Goal: Check status

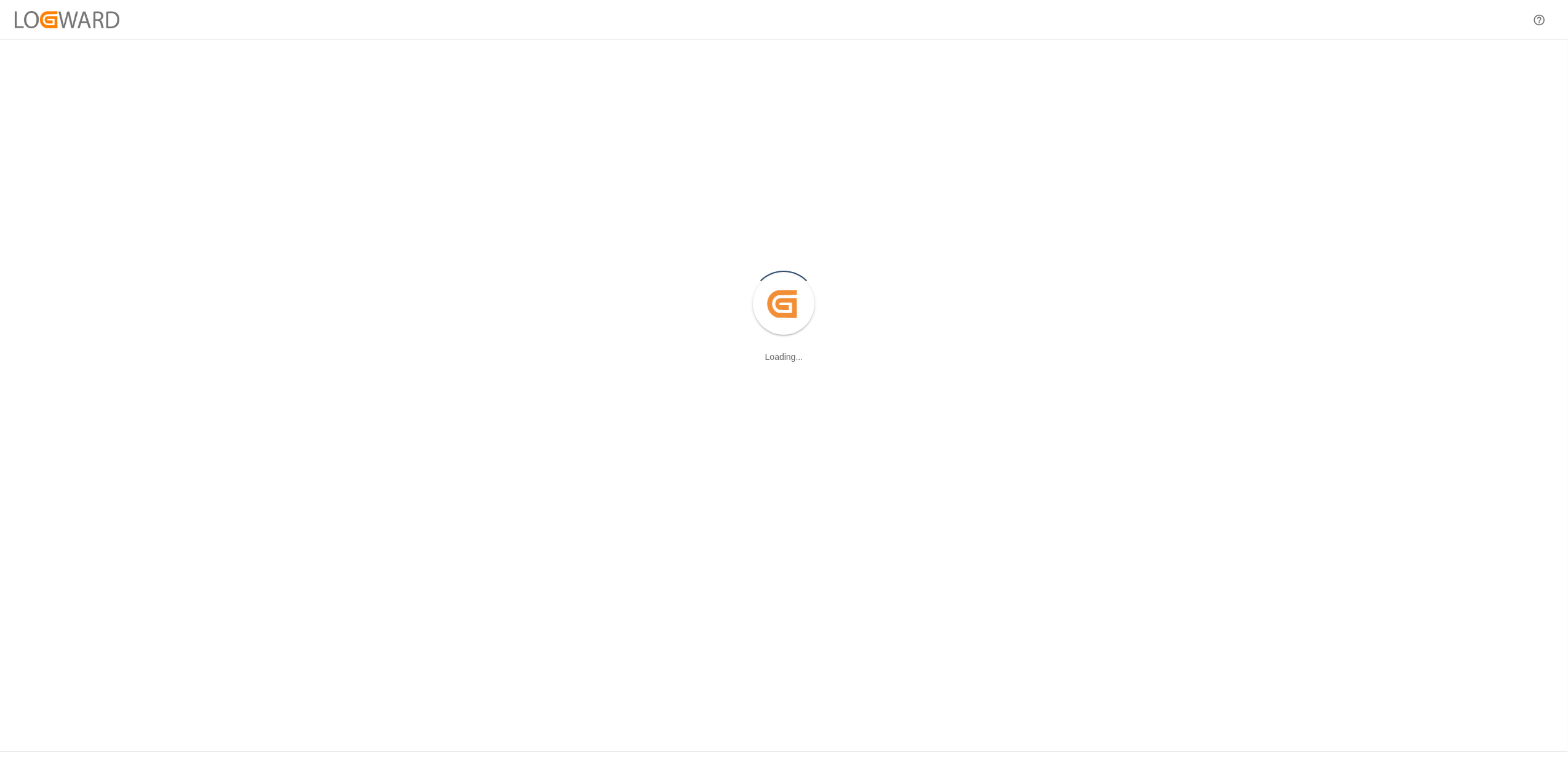
click at [1500, 20] on div at bounding box center [784, 19] width 1568 height 39
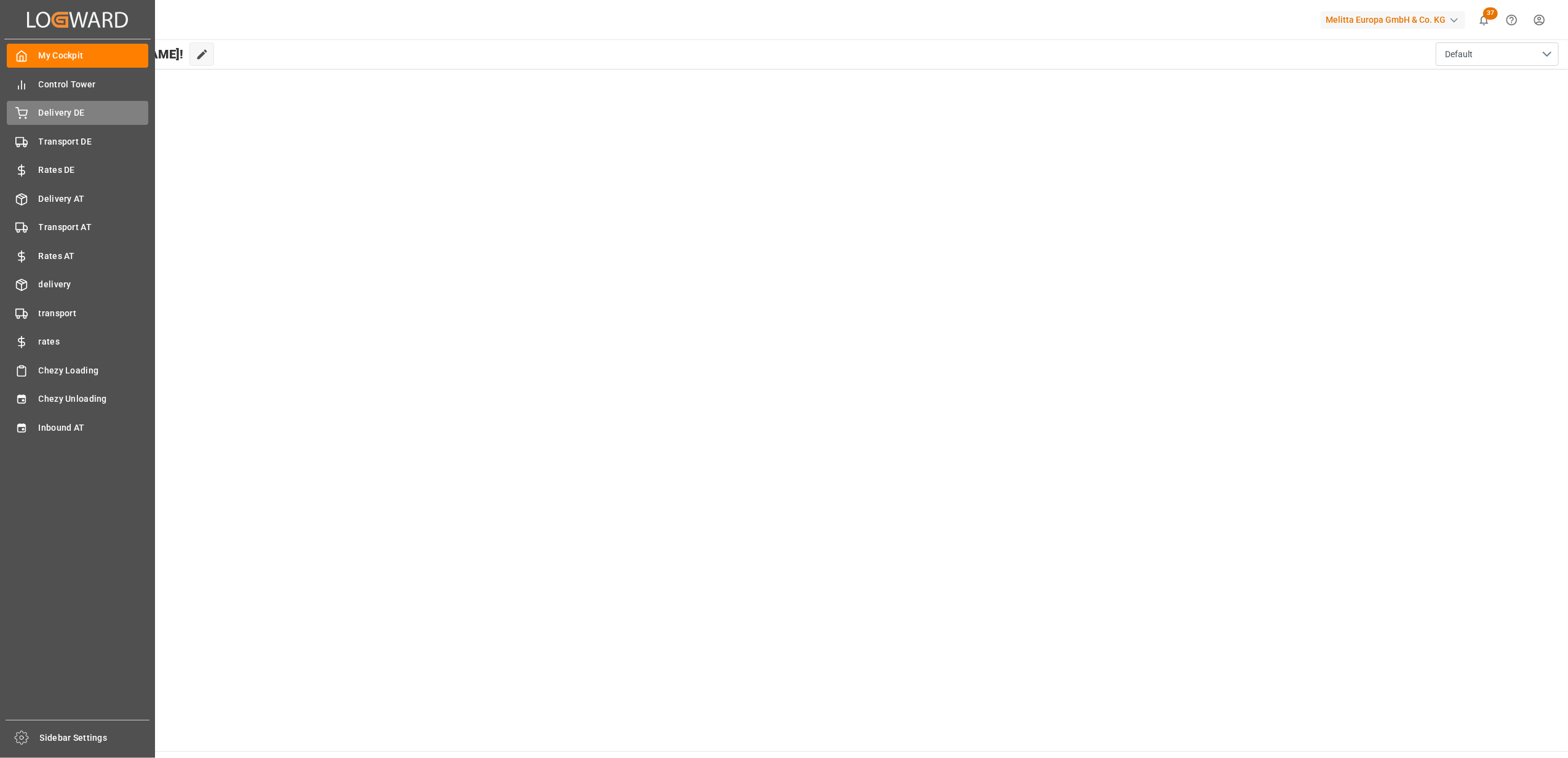
click at [71, 116] on span "Delivery DE" at bounding box center [94, 113] width 110 height 13
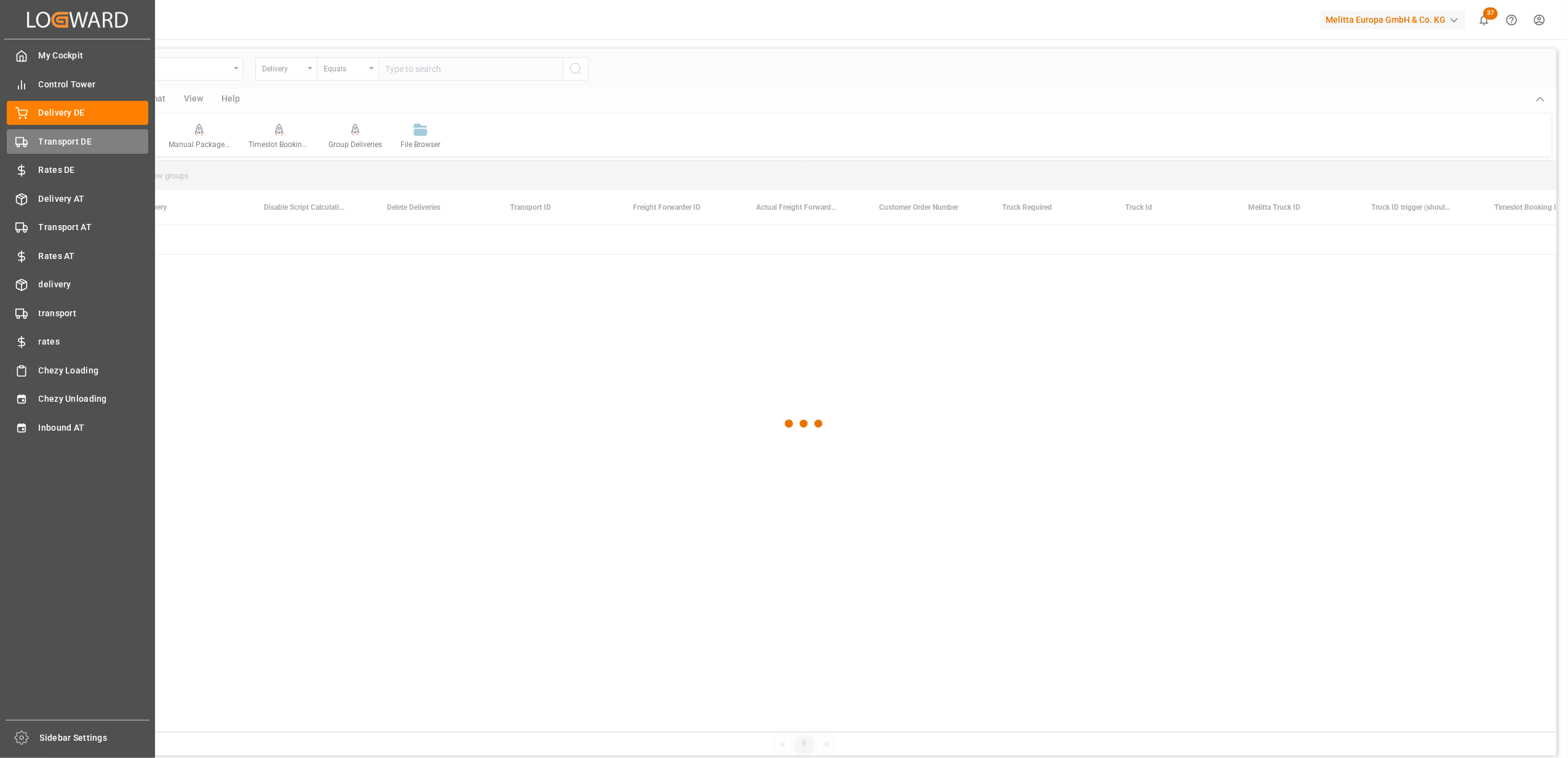
click at [60, 144] on span "Transport DE" at bounding box center [94, 142] width 110 height 13
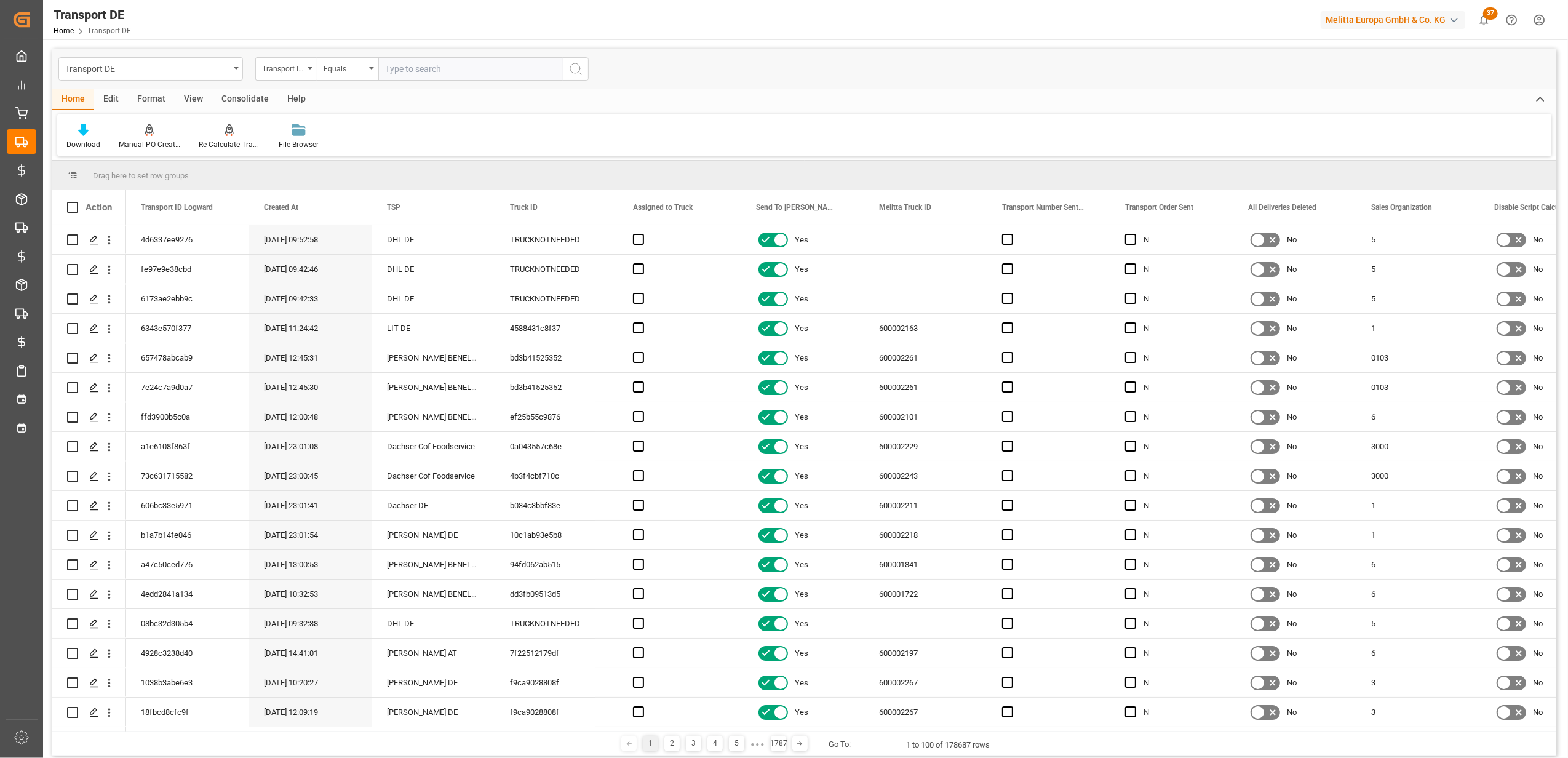
drag, startPoint x: 155, startPoint y: 727, endPoint x: 179, endPoint y: 731, distance: 24.3
click at [179, 731] on div at bounding box center [839, 729] width 1426 height 4
click at [304, 68] on div "Transport ID Logward" at bounding box center [286, 68] width 61 height 23
click at [683, 93] on div "Home Edit Format View Consolidate Help" at bounding box center [804, 99] width 1504 height 21
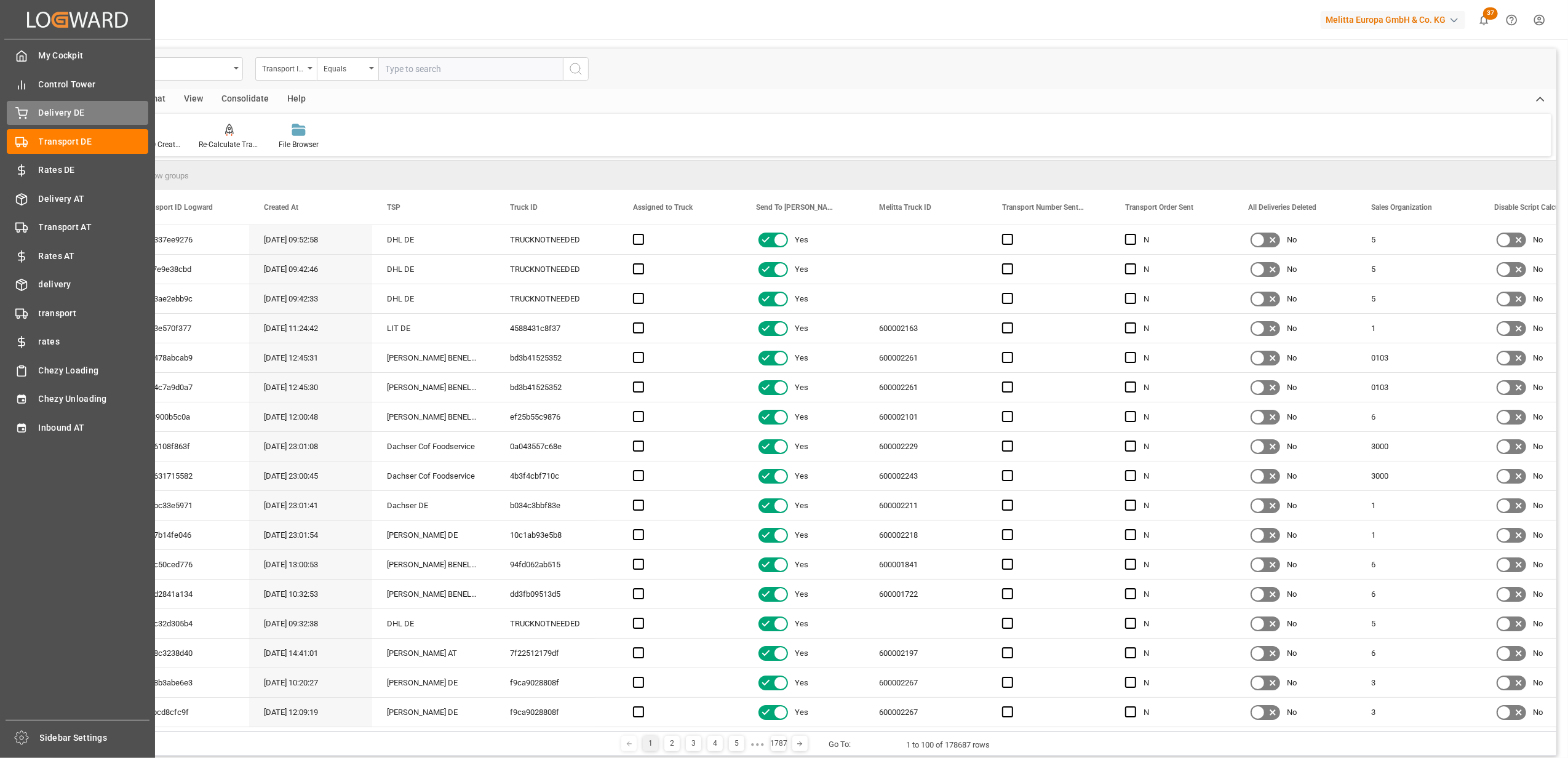
click at [18, 107] on icon at bounding box center [22, 113] width 13 height 13
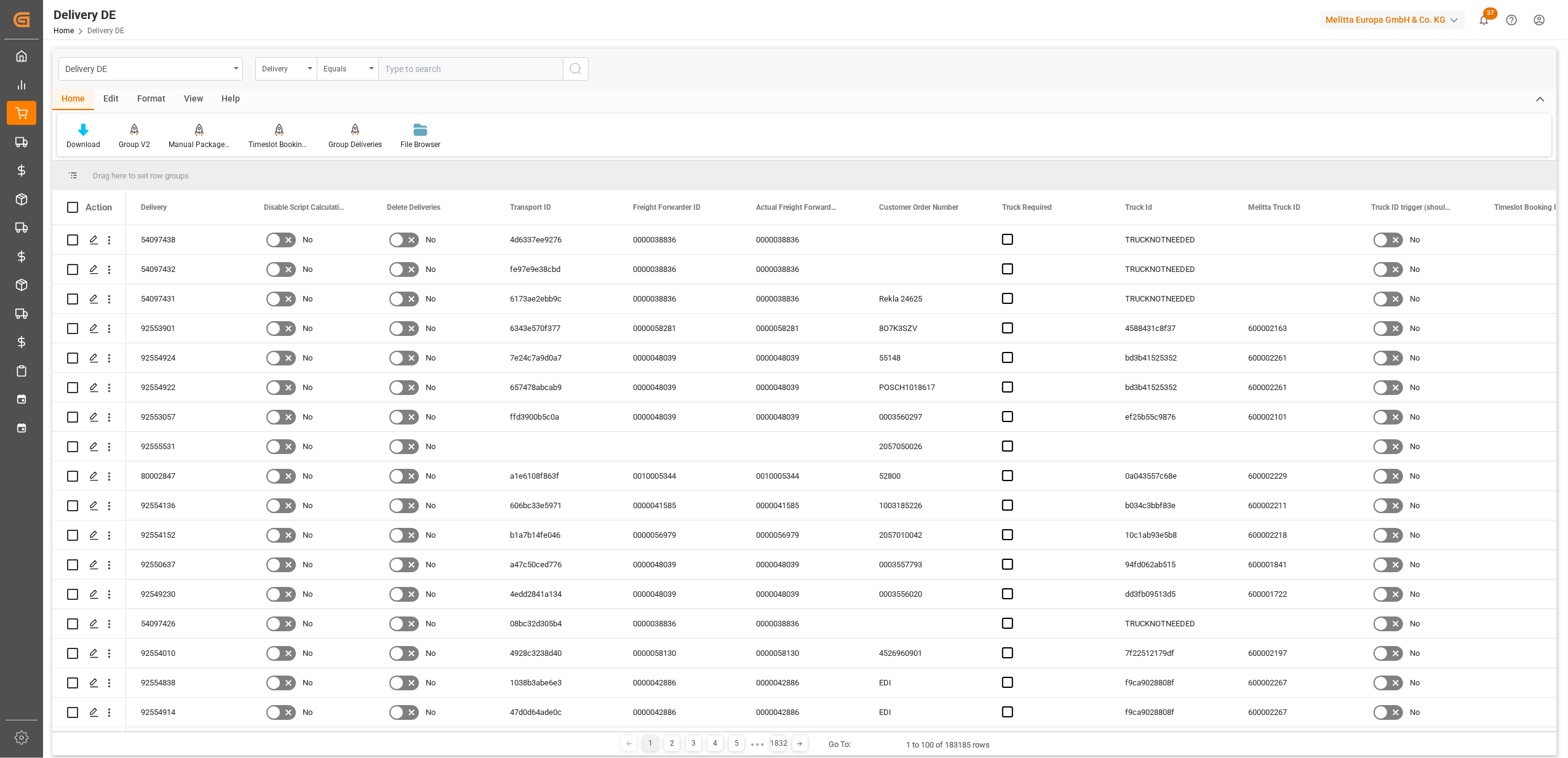
click at [397, 71] on input "text" at bounding box center [471, 68] width 185 height 23
paste input "92552194"
type input "92552194"
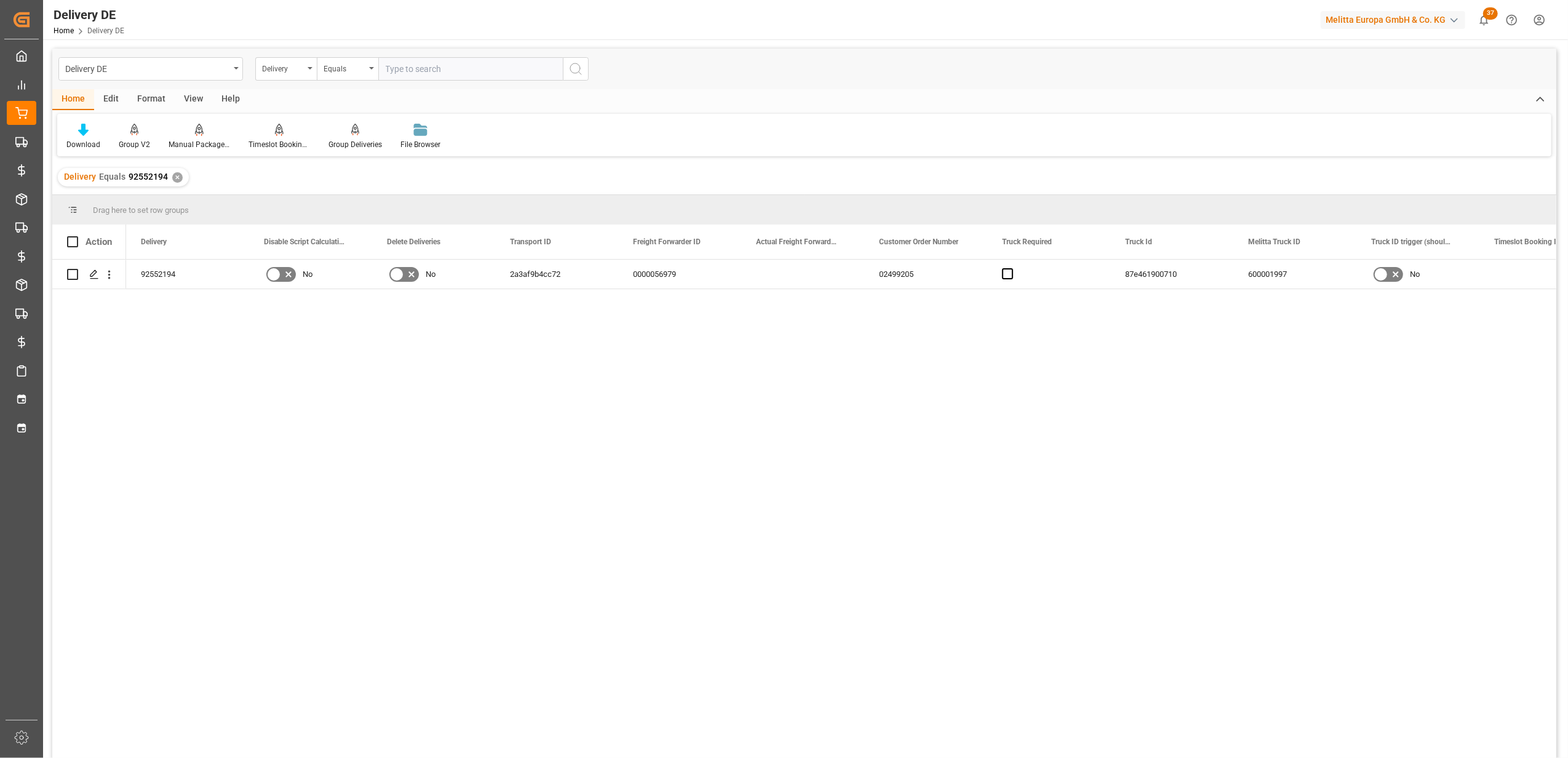
click at [253, 522] on div "92552194 No No 2a3af9b4cc72 0000056979 02499205 87e461900710 600001997 No [DATE]" at bounding box center [841, 513] width 1430 height 507
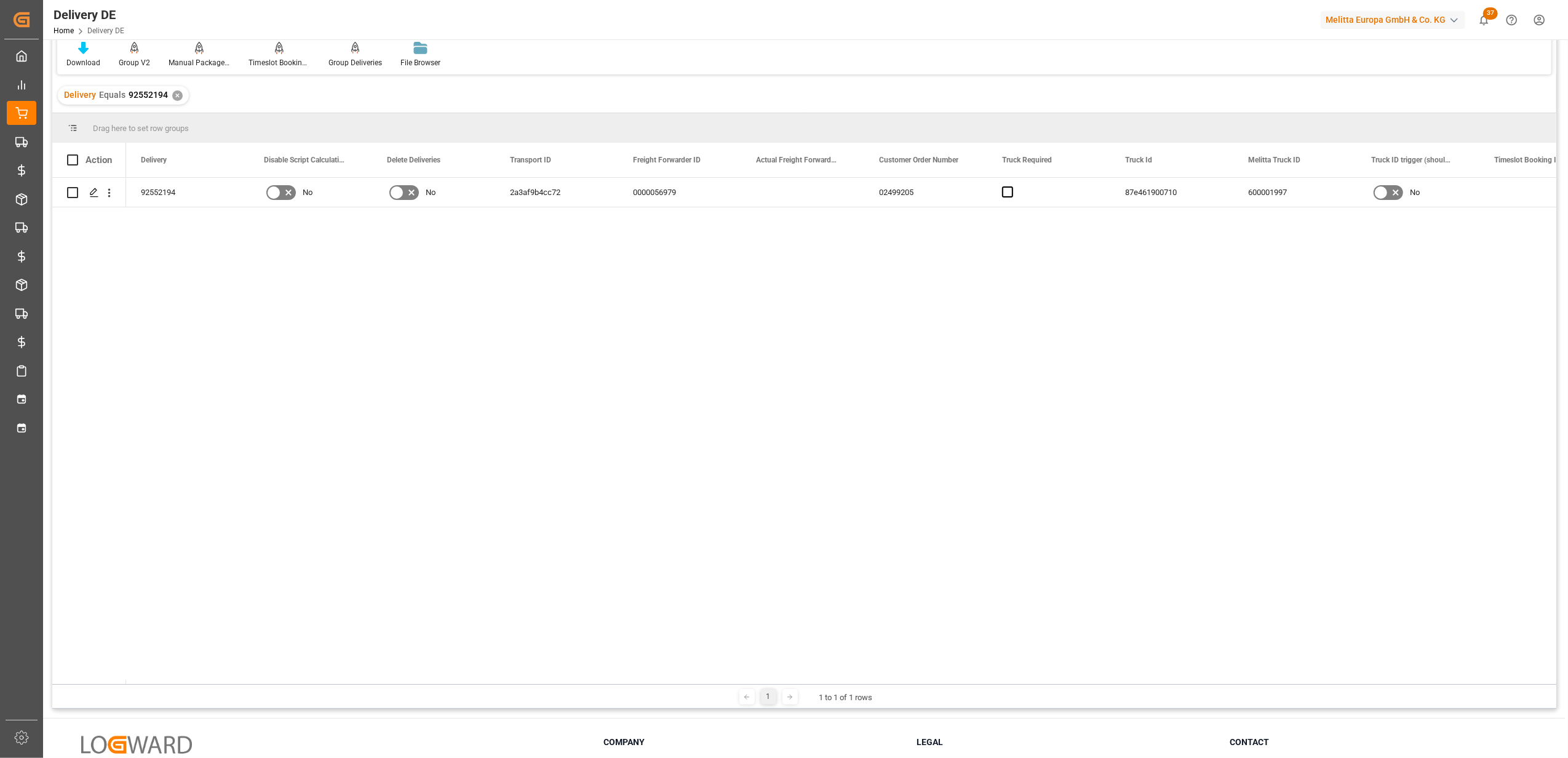
drag, startPoint x: 177, startPoint y: 680, endPoint x: 298, endPoint y: 683, distance: 121.0
click at [298, 683] on div at bounding box center [841, 682] width 1430 height 4
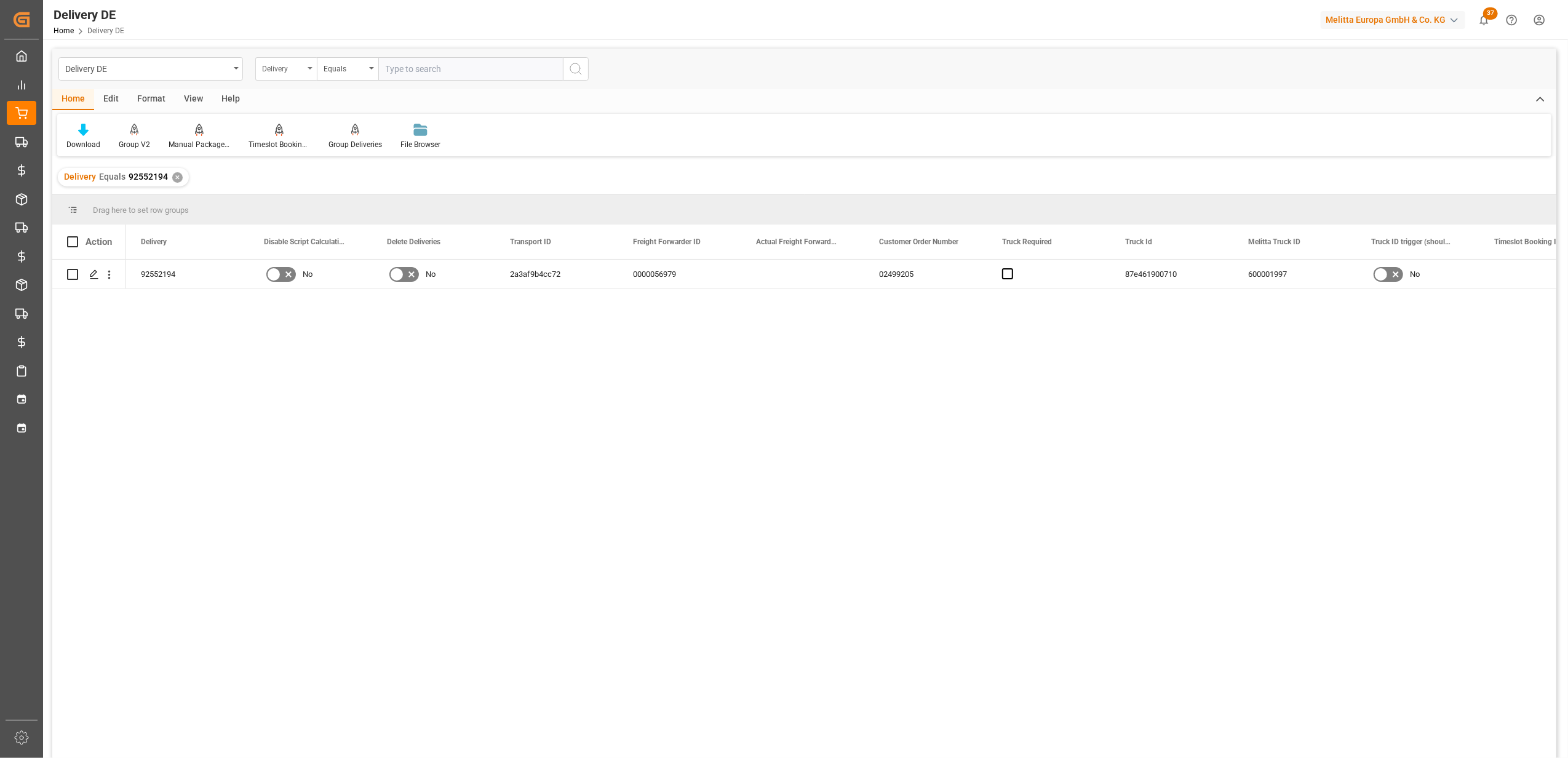
click at [311, 73] on div "Delivery" at bounding box center [286, 68] width 61 height 23
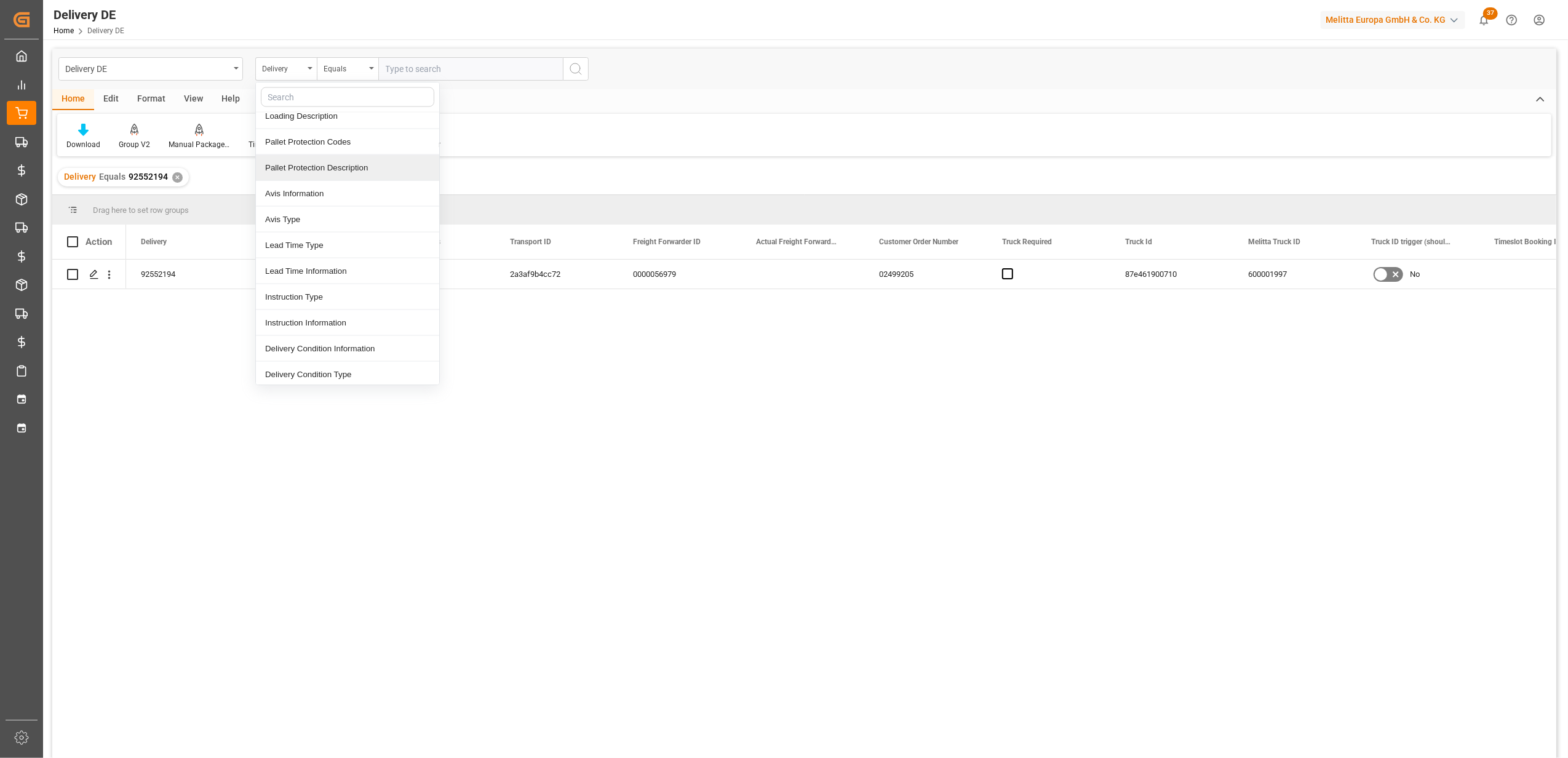
click at [561, 166] on div "Delivery Equals 92552194 ✕" at bounding box center [804, 177] width 1504 height 34
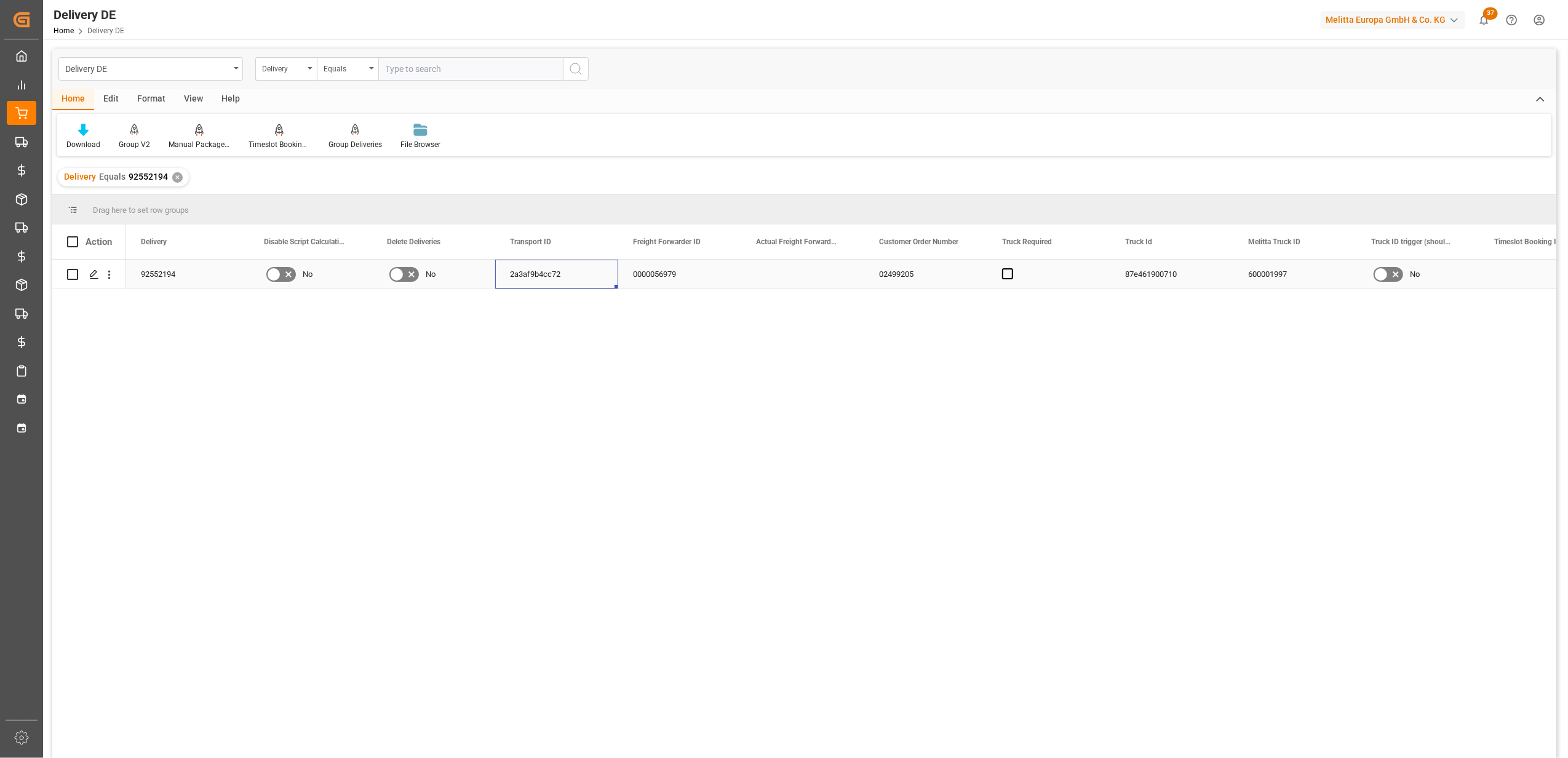
drag, startPoint x: 568, startPoint y: 268, endPoint x: 501, endPoint y: 274, distance: 67.3
click at [501, 274] on div "2a3af9b4cc72" at bounding box center [557, 274] width 123 height 29
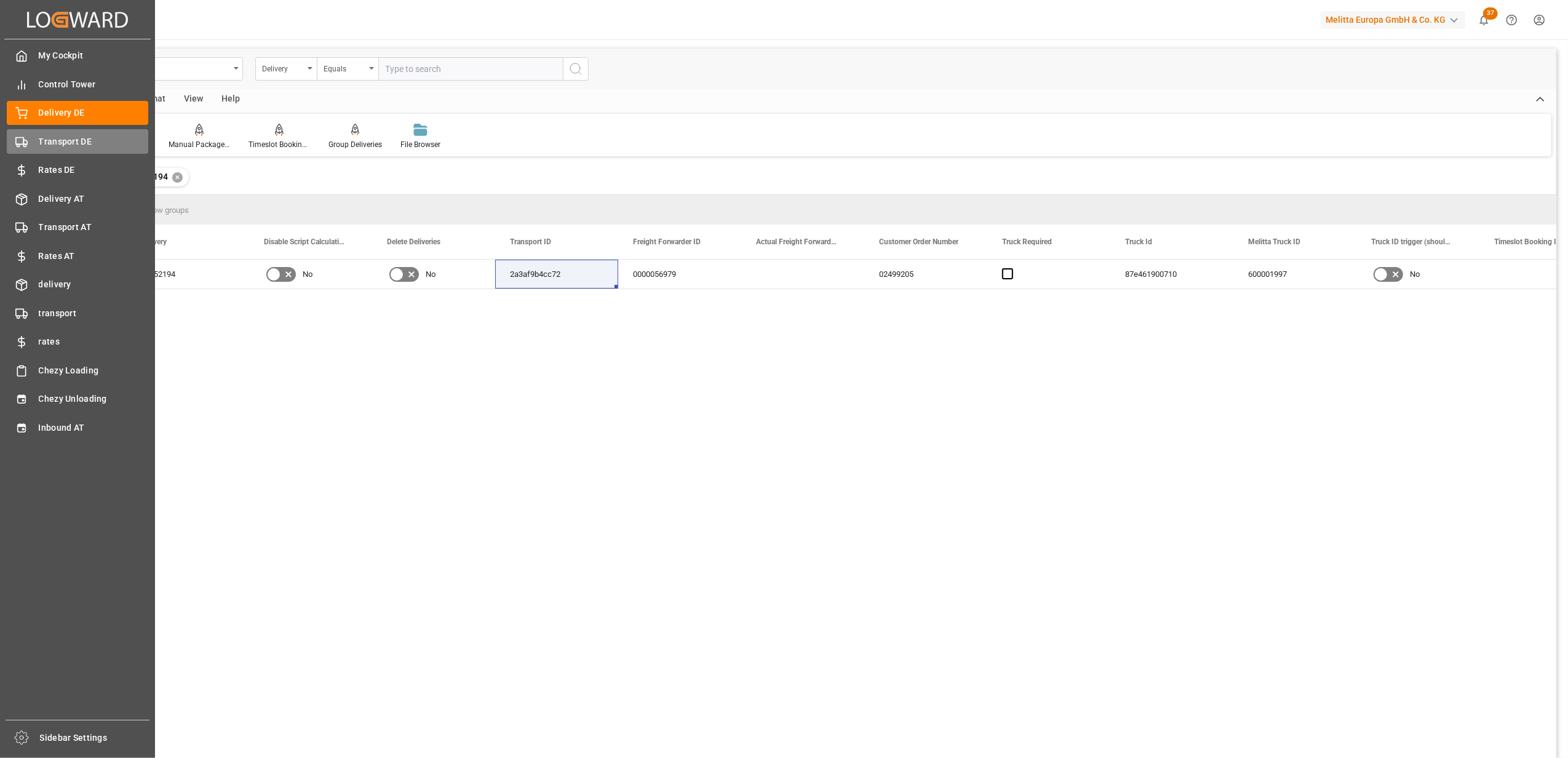
click at [17, 138] on icon at bounding box center [22, 142] width 13 height 13
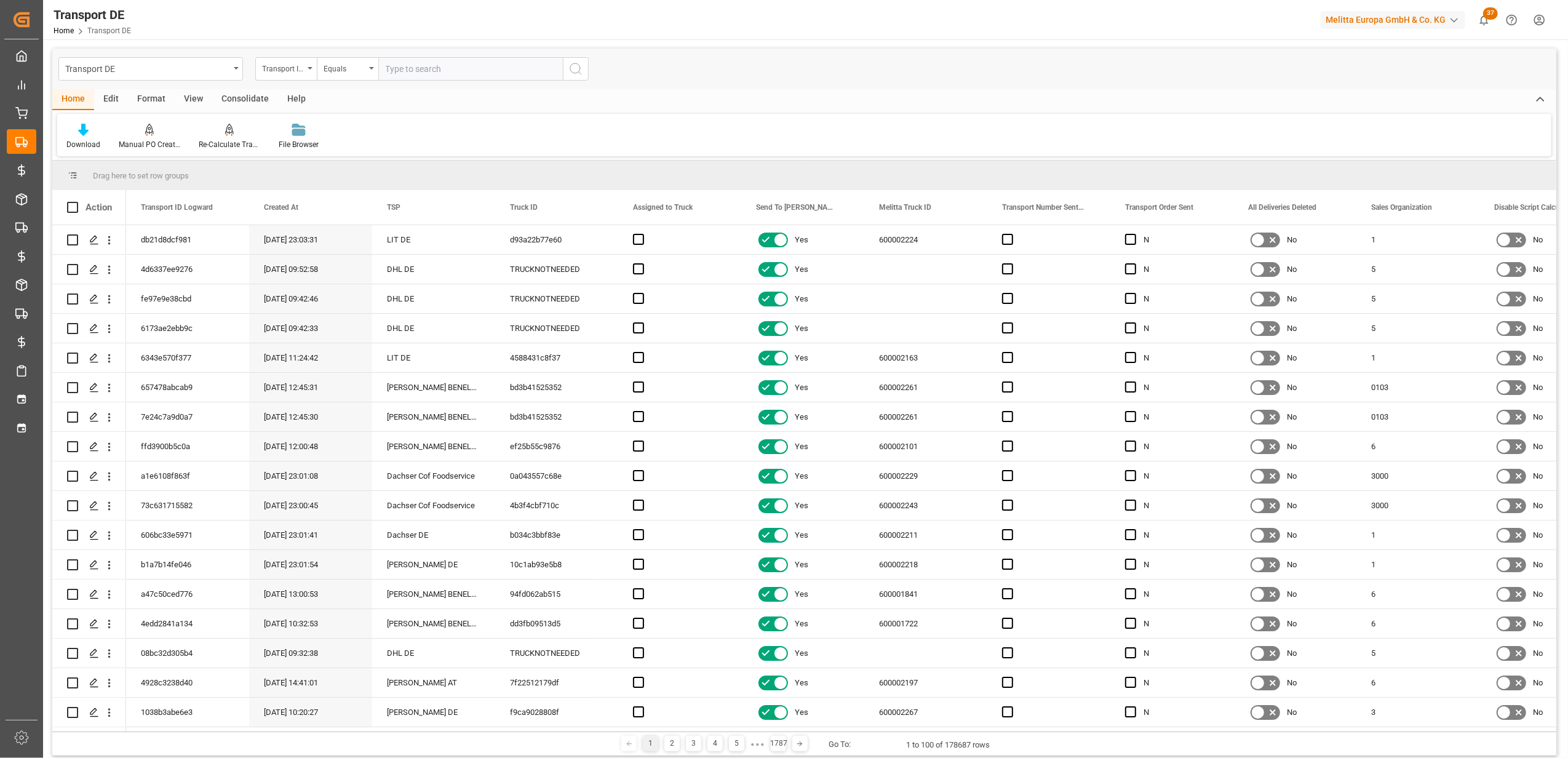
click at [414, 70] on input "text" at bounding box center [471, 68] width 185 height 23
paste input "2a3af9b4cc72"
type input "2a3af9b4cc72"
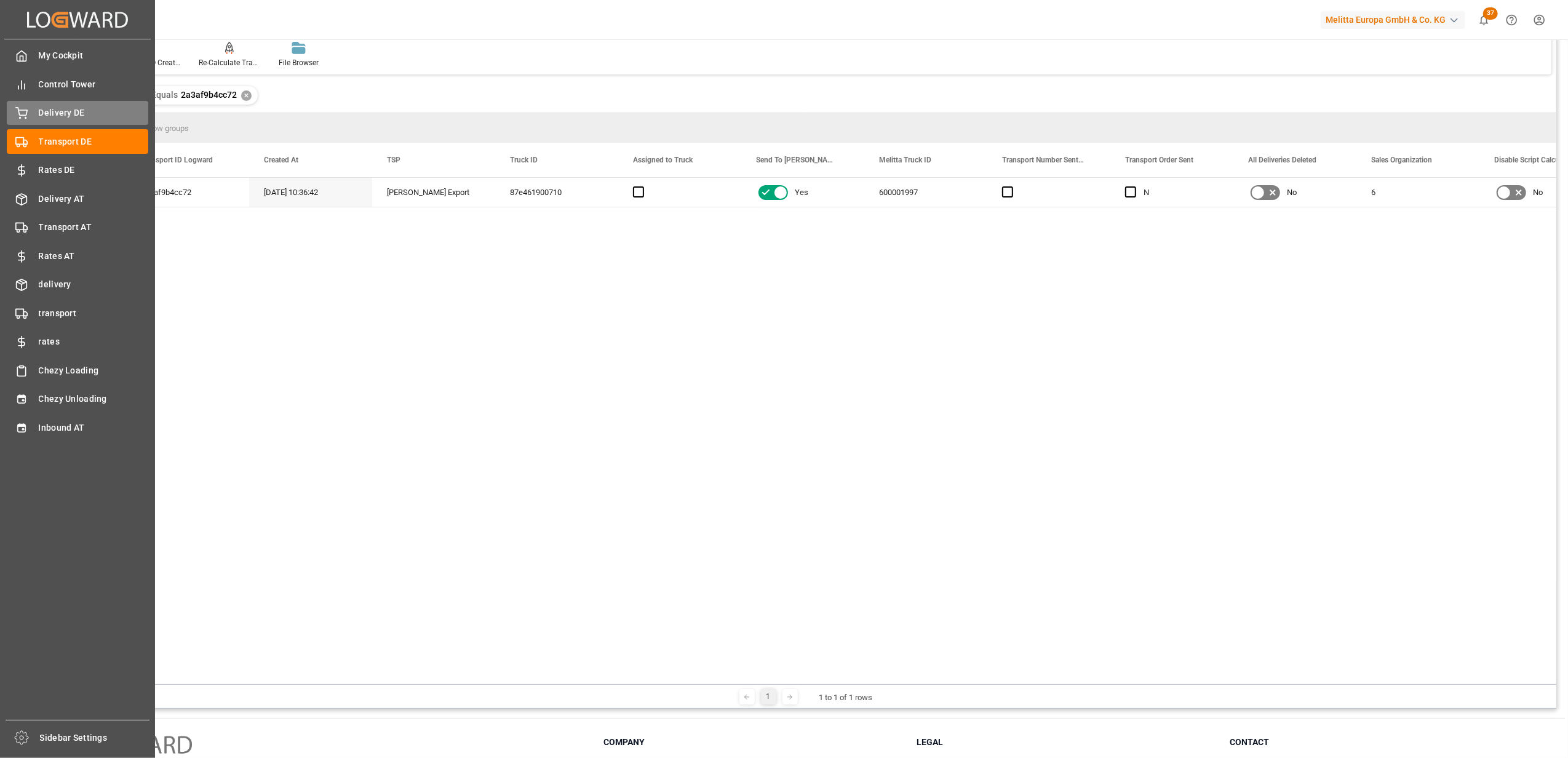
click at [29, 111] on div "Delivery DE Delivery DE" at bounding box center [78, 113] width 142 height 24
